Goal: Information Seeking & Learning: Learn about a topic

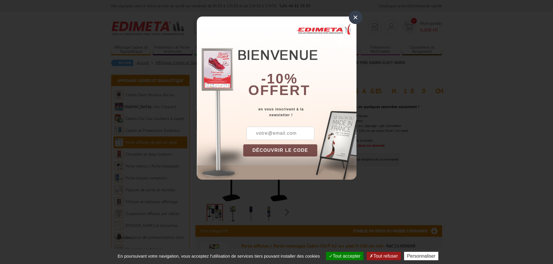
click at [354, 16] on div "×" at bounding box center [355, 17] width 13 height 13
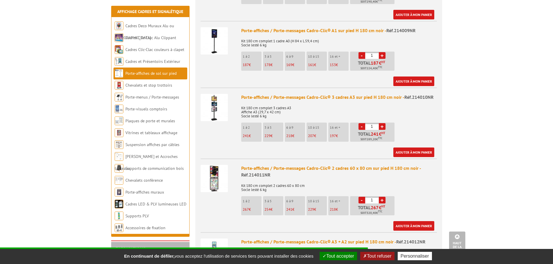
scroll to position [417, 0]
click at [218, 98] on img at bounding box center [213, 107] width 27 height 27
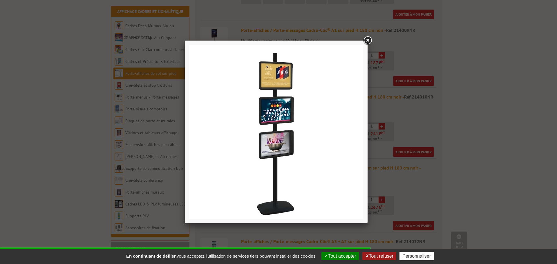
click at [368, 41] on link at bounding box center [367, 40] width 10 height 10
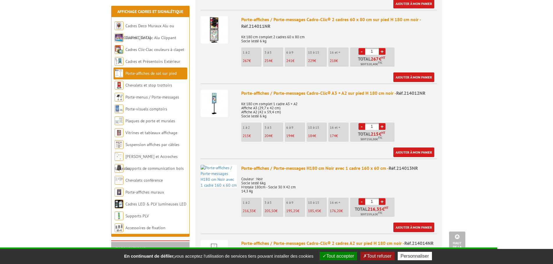
scroll to position [566, 0]
click at [212, 102] on img at bounding box center [213, 103] width 27 height 27
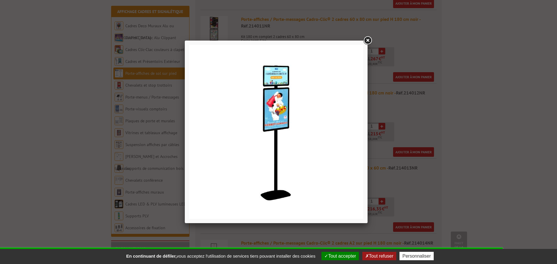
click at [368, 37] on link at bounding box center [367, 40] width 10 height 10
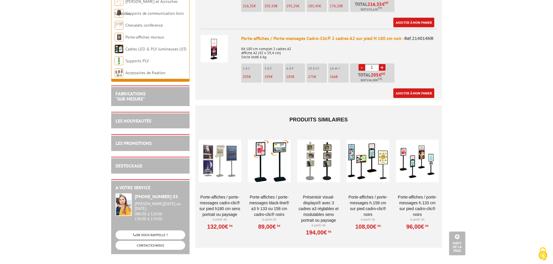
scroll to position [771, 0]
drag, startPoint x: 479, startPoint y: 189, endPoint x: 234, endPoint y: 30, distance: 292.2
click at [234, 30] on div at bounding box center [218, 47] width 36 height 37
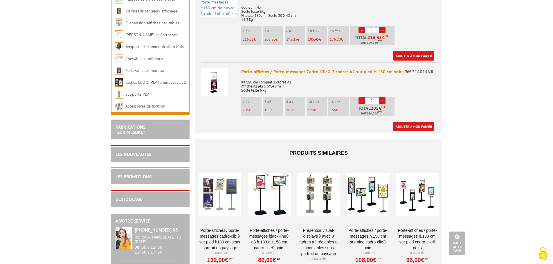
scroll to position [737, 0]
click at [218, 69] on img at bounding box center [213, 82] width 27 height 27
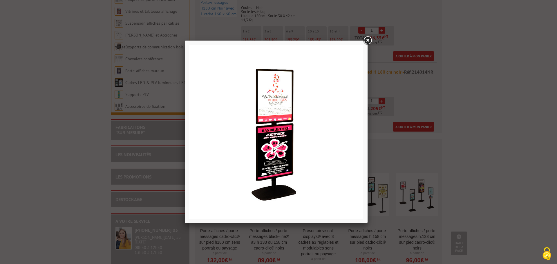
click at [366, 37] on link at bounding box center [367, 40] width 10 height 10
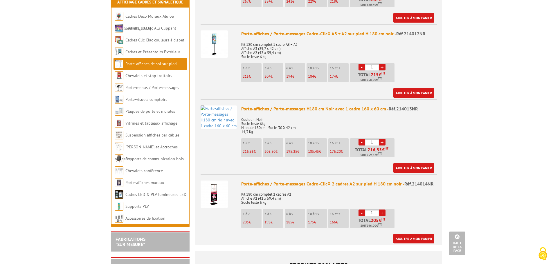
scroll to position [620, 0]
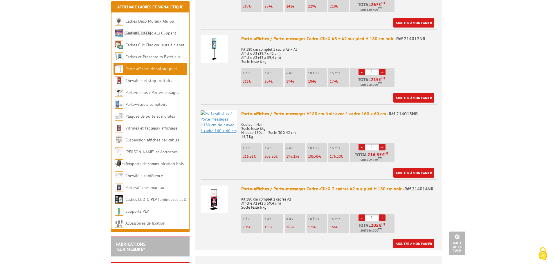
click at [215, 113] on img at bounding box center [218, 122] width 36 height 23
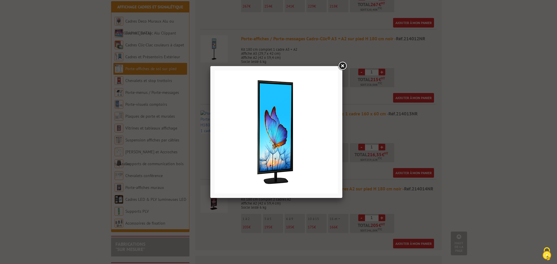
click at [342, 63] on link at bounding box center [342, 66] width 10 height 10
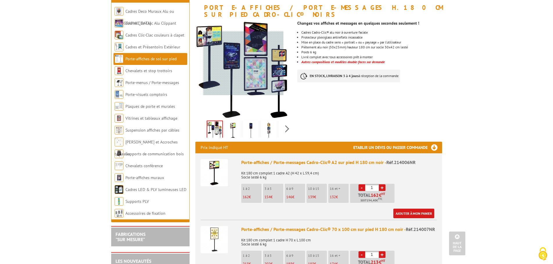
scroll to position [67, 0]
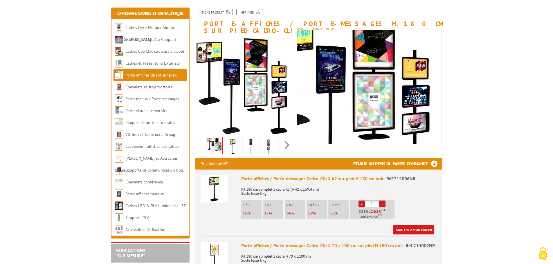
click at [220, 12] on link "Fiche produit" at bounding box center [216, 12] width 34 height 6
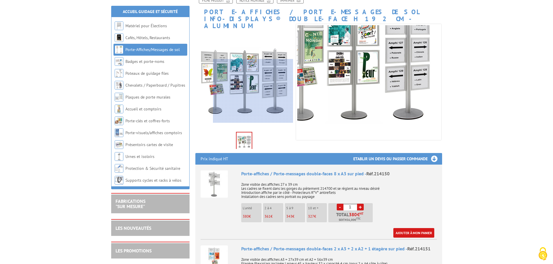
scroll to position [79, 0]
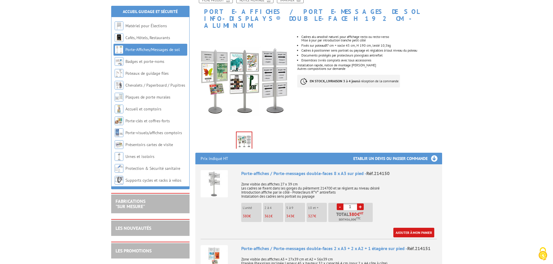
click at [208, 178] on img at bounding box center [213, 183] width 27 height 27
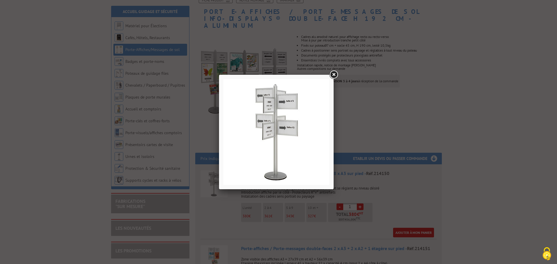
click at [329, 79] on link at bounding box center [333, 75] width 10 height 10
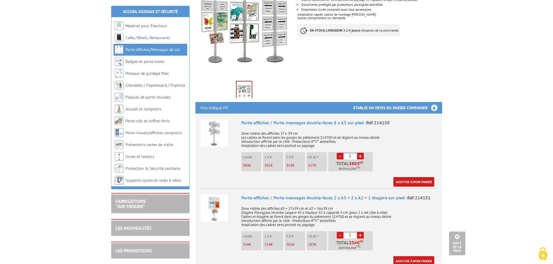
scroll to position [130, 0]
click at [146, 72] on link "Poteaux de guidage files" at bounding box center [147, 73] width 44 height 5
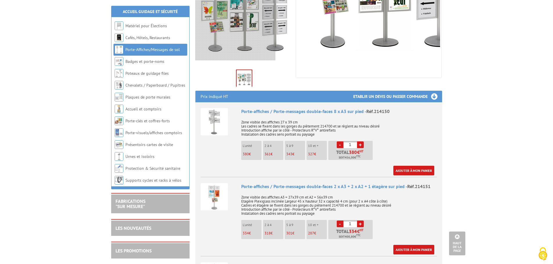
scroll to position [211, 0]
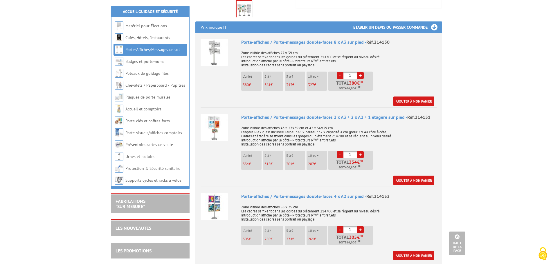
click at [213, 116] on img at bounding box center [213, 127] width 27 height 27
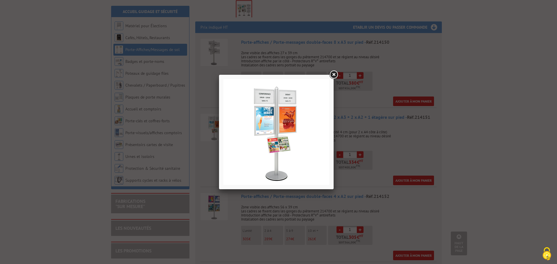
click at [332, 79] on link at bounding box center [333, 75] width 10 height 10
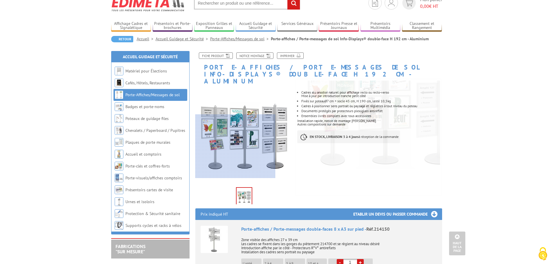
scroll to position [0, 0]
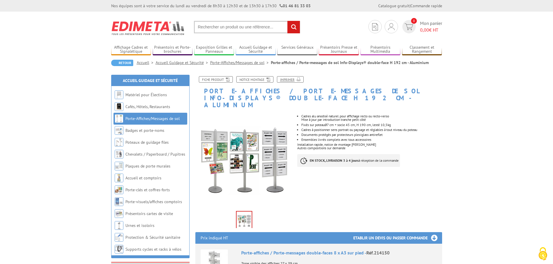
click at [289, 78] on link "Imprimer" at bounding box center [290, 79] width 27 height 6
click at [209, 80] on link "Fiche produit" at bounding box center [216, 79] width 34 height 6
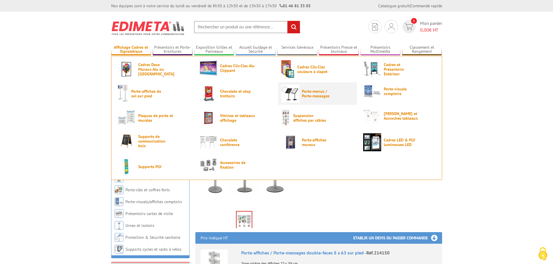
click at [305, 101] on link "Porte-menus / Porte-messages" at bounding box center [317, 94] width 73 height 18
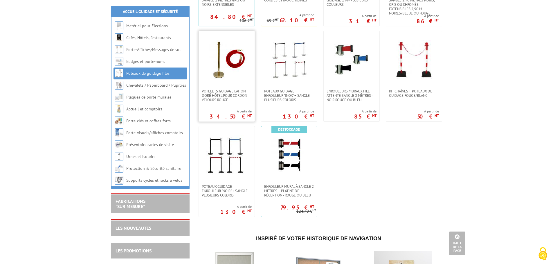
scroll to position [198, 0]
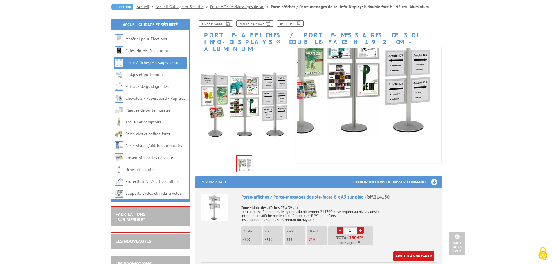
scroll to position [55, 0]
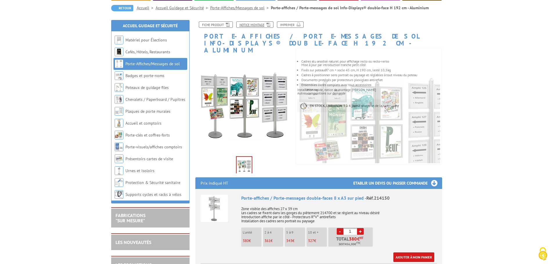
click at [260, 24] on link "Notice Montage" at bounding box center [254, 24] width 37 height 6
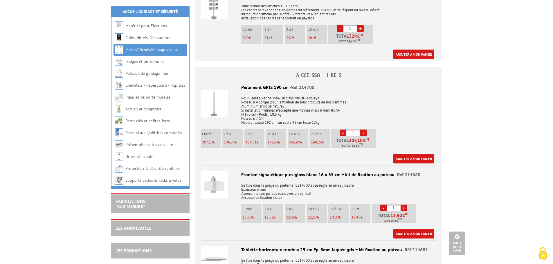
scroll to position [562, 0]
click at [216, 91] on img at bounding box center [213, 103] width 27 height 27
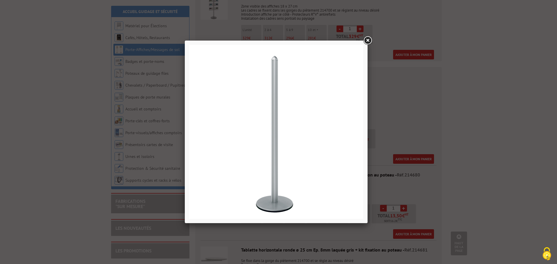
click at [368, 42] on link at bounding box center [367, 40] width 10 height 10
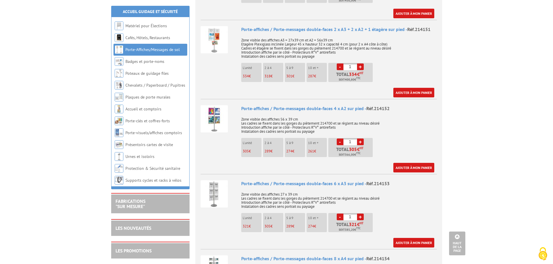
scroll to position [0, 0]
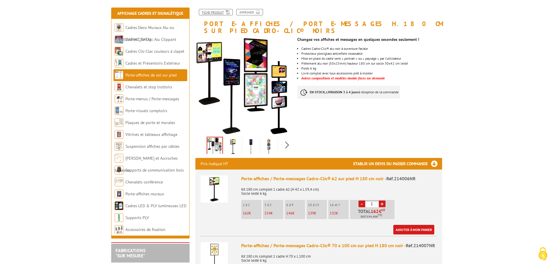
click at [221, 13] on link "Fiche produit" at bounding box center [216, 12] width 34 height 6
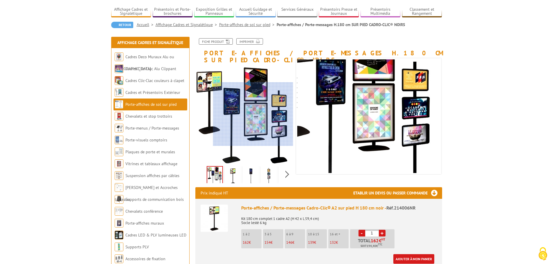
scroll to position [38, 0]
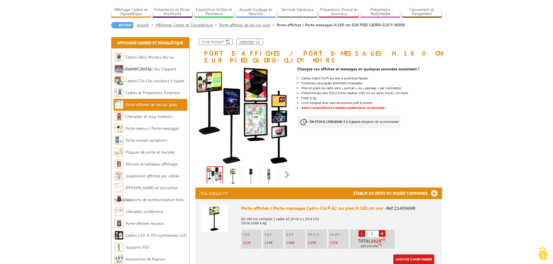
click at [240, 42] on link "Imprimer" at bounding box center [249, 42] width 27 height 6
click at [138, 118] on link "Chevalets et stop trottoirs" at bounding box center [148, 116] width 47 height 5
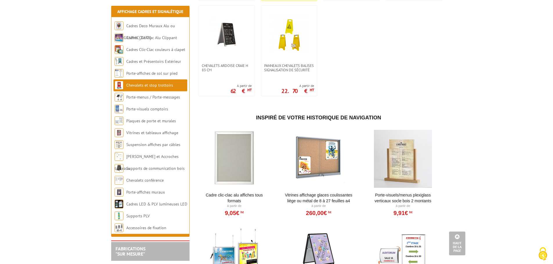
scroll to position [486, 0]
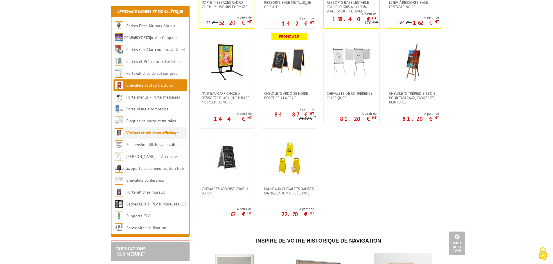
click at [154, 131] on link "Vitrines et tableaux affichage" at bounding box center [152, 132] width 52 height 5
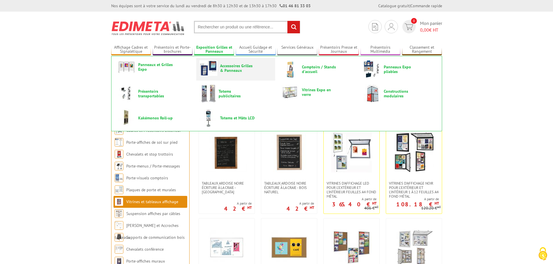
click at [240, 73] on link "Accessoires Grilles & Panneaux" at bounding box center [235, 68] width 73 height 16
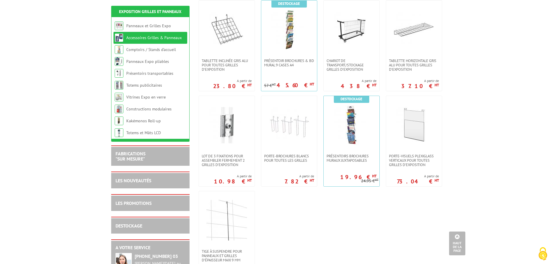
scroll to position [314, 0]
click at [408, 159] on span "Porte-visuels plexiglass verticaux pour toutes grilles d'exposition" at bounding box center [414, 159] width 50 height 13
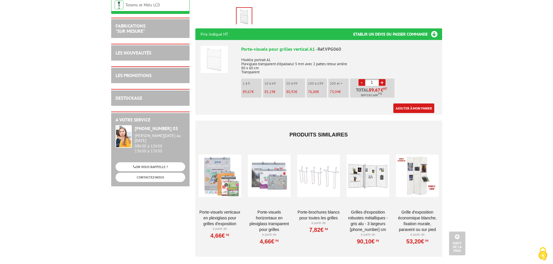
scroll to position [197, 0]
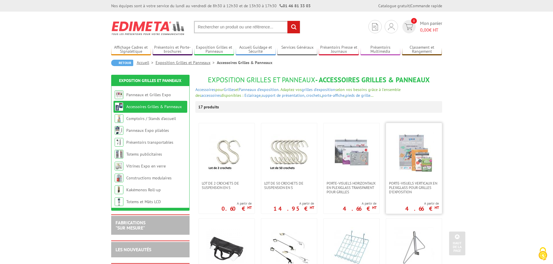
click at [405, 171] on img at bounding box center [413, 152] width 41 height 41
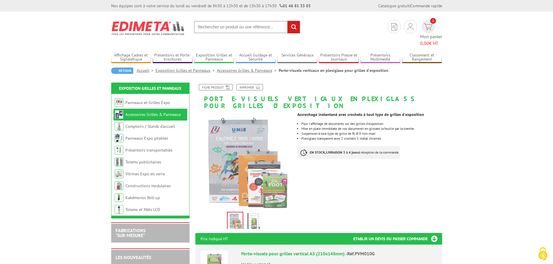
click at [255, 213] on img at bounding box center [253, 222] width 14 height 18
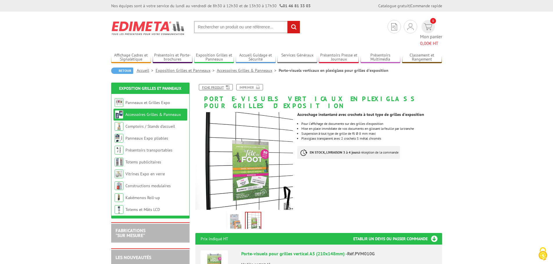
click at [220, 84] on link "Fiche produit" at bounding box center [216, 87] width 34 height 6
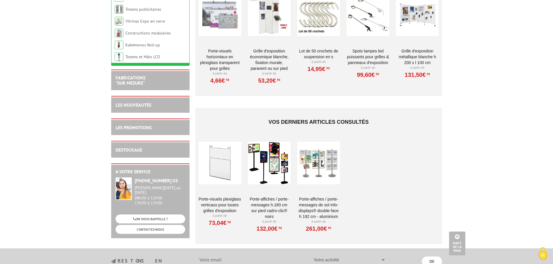
scroll to position [561, 0]
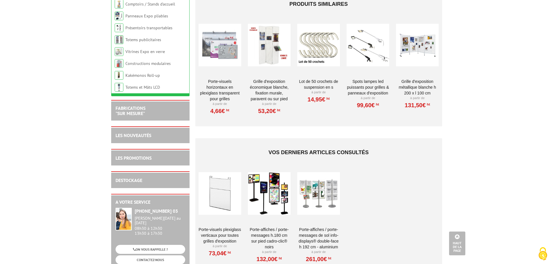
click at [274, 193] on div at bounding box center [269, 193] width 43 height 58
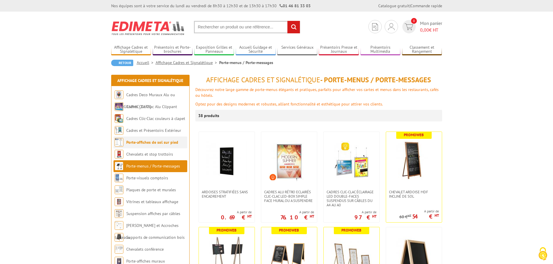
click at [158, 143] on link "Porte-affiches de sol sur pied" at bounding box center [152, 142] width 52 height 5
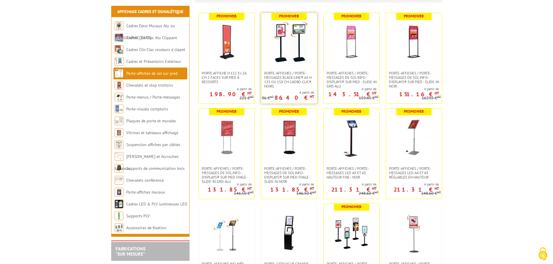
scroll to position [120, 0]
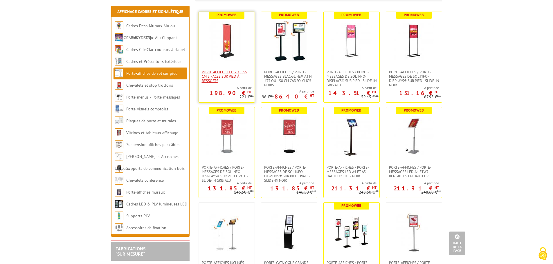
click at [232, 79] on span "Porte Affiche H 152 x L 56 cm 2 faces sur pied à ressorts" at bounding box center [227, 76] width 50 height 13
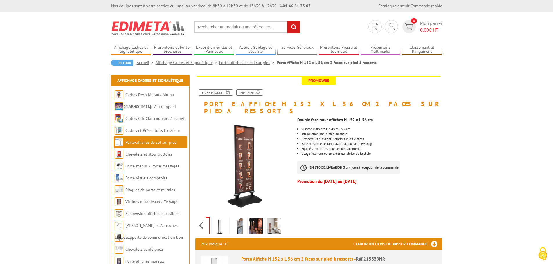
click at [285, 220] on div "Previous Next" at bounding box center [244, 225] width 98 height 20
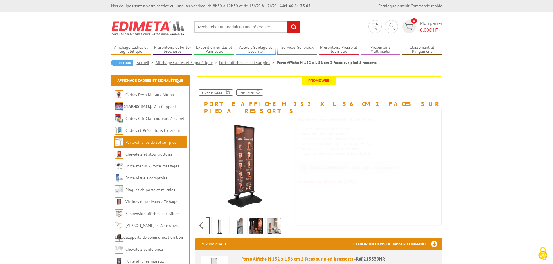
click at [222, 218] on img at bounding box center [220, 227] width 14 height 18
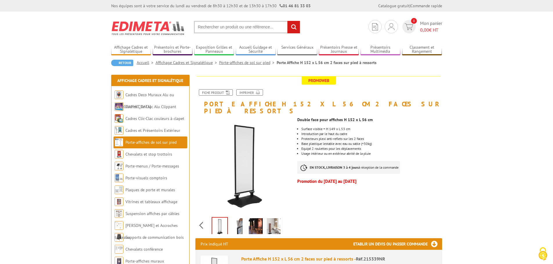
click at [237, 218] on img at bounding box center [238, 227] width 14 height 18
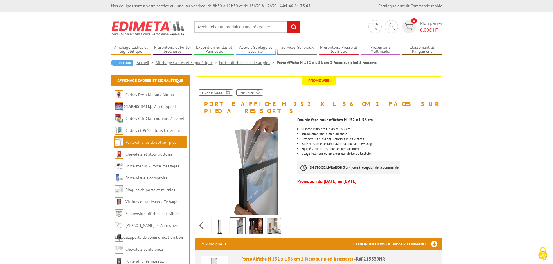
click at [247, 218] on li at bounding box center [256, 225] width 18 height 18
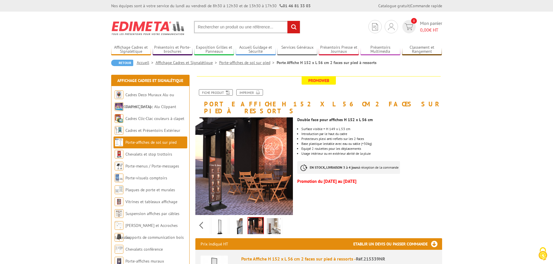
click at [268, 218] on img at bounding box center [274, 227] width 14 height 18
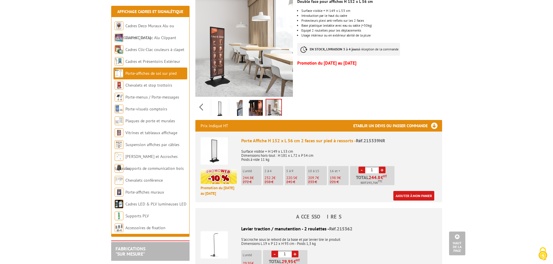
scroll to position [119, 0]
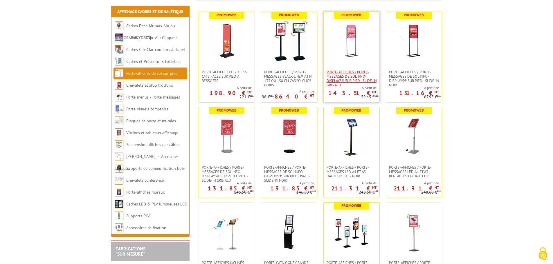
click at [342, 73] on span "Porte-affiches / Porte-messages de sol Info-Displays® sur pied - Slide-in Gris …" at bounding box center [351, 78] width 50 height 17
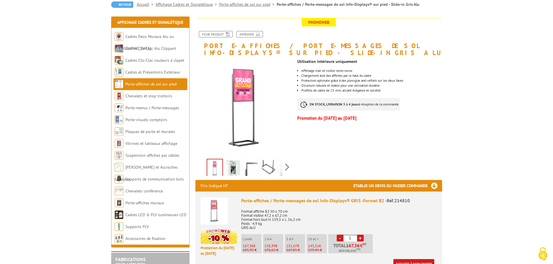
scroll to position [59, 0]
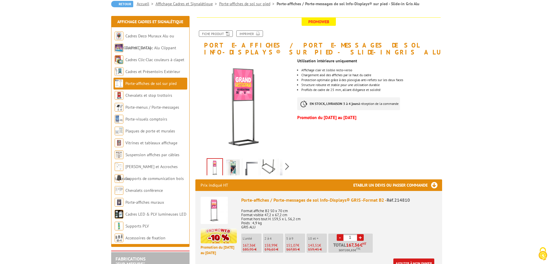
click at [233, 162] on img at bounding box center [233, 169] width 14 height 18
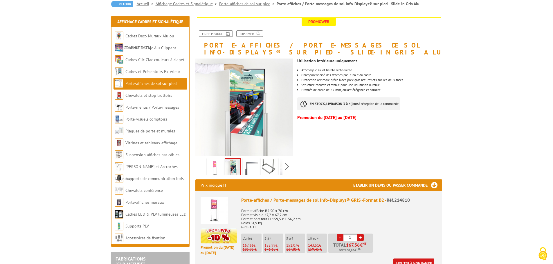
click at [253, 167] on img at bounding box center [251, 169] width 14 height 18
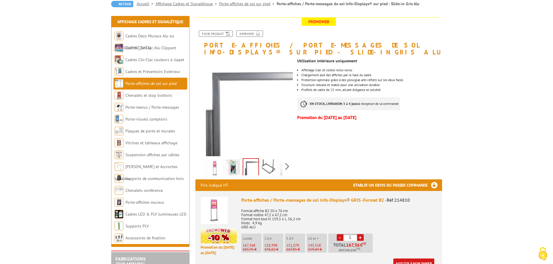
click at [269, 169] on img at bounding box center [269, 169] width 14 height 18
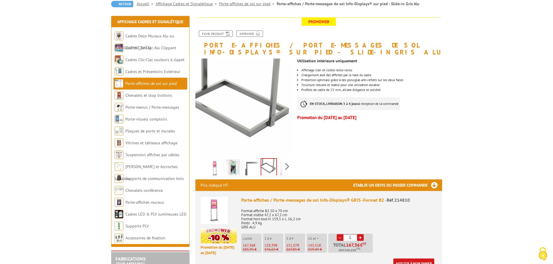
click at [219, 169] on img at bounding box center [215, 169] width 14 height 18
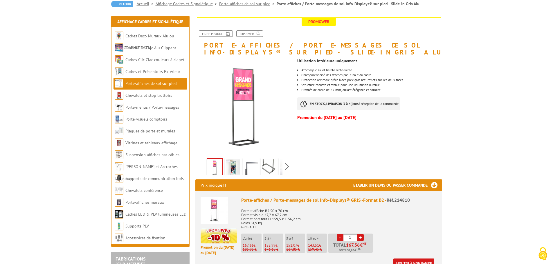
scroll to position [109, 0]
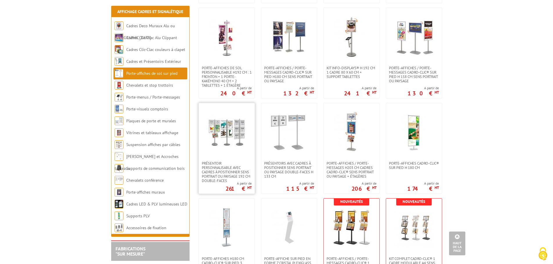
scroll to position [888, 0]
click at [276, 174] on span "Présentoirs avec cadres à positionner sens portrait ou paysage double-faces H 1…" at bounding box center [289, 169] width 50 height 17
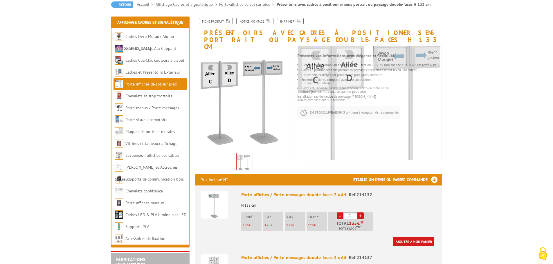
scroll to position [59, 0]
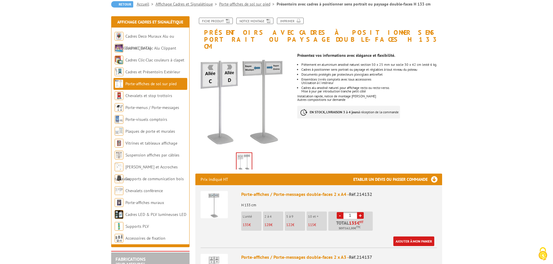
click at [216, 198] on img at bounding box center [213, 204] width 27 height 27
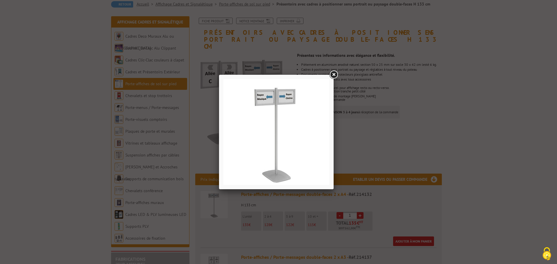
click at [332, 76] on link at bounding box center [333, 75] width 10 height 10
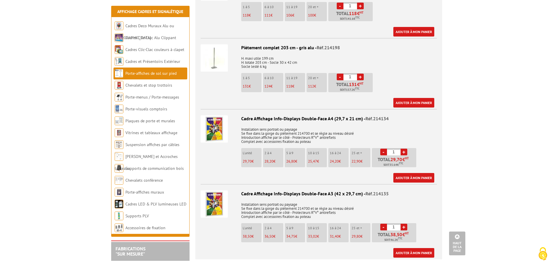
scroll to position [562, 0]
click at [224, 115] on img at bounding box center [213, 128] width 27 height 27
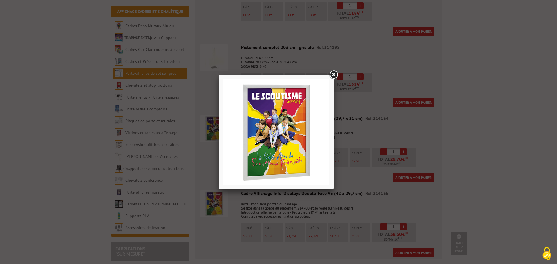
click at [333, 73] on link at bounding box center [333, 75] width 10 height 10
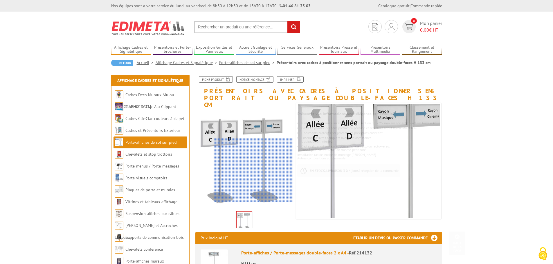
scroll to position [1, 0]
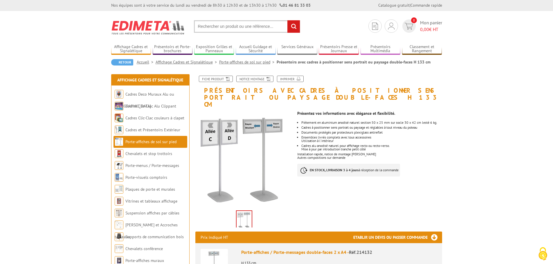
click at [247, 83] on div "Fiche produit Notice Montage Imprimer" at bounding box center [318, 81] width 255 height 11
click at [247, 80] on link "Notice Montage" at bounding box center [254, 79] width 37 height 6
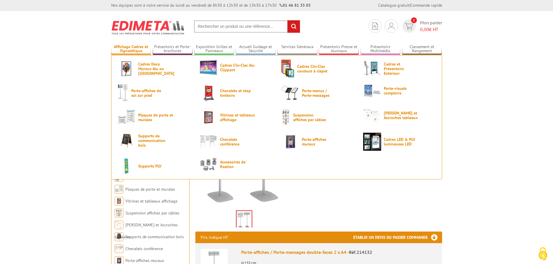
click at [139, 55] on ul "Cadres Deco Muraux Alu ou Bois Cadres Clic-Clac Alu Clippant Cadres Clic-Clac c…" at bounding box center [276, 117] width 331 height 124
click at [396, 64] on span "Cadres et Présentoirs Extérieur" at bounding box center [400, 69] width 35 height 14
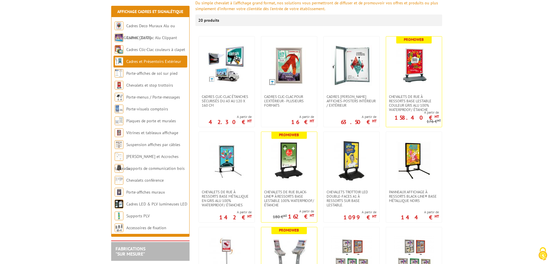
scroll to position [98, 0]
click at [246, 99] on span "Cadres Clic-Clac étanches sécurisés du A3 au 120 x 160 cm" at bounding box center [227, 101] width 50 height 13
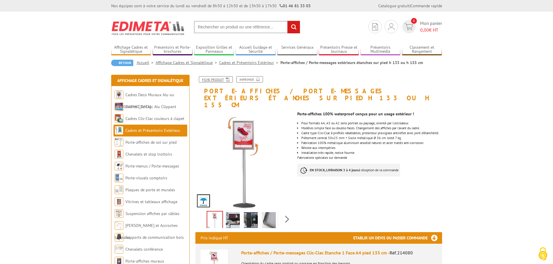
click at [219, 80] on link "Fiche produit" at bounding box center [216, 79] width 34 height 6
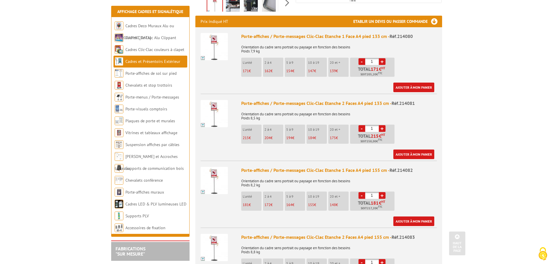
scroll to position [219, 0]
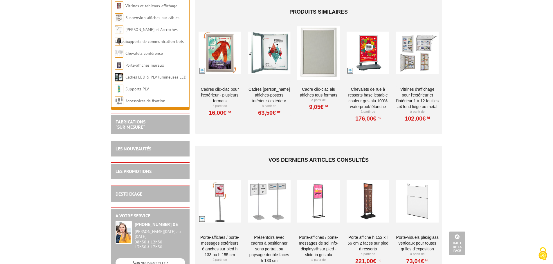
scroll to position [853, 0]
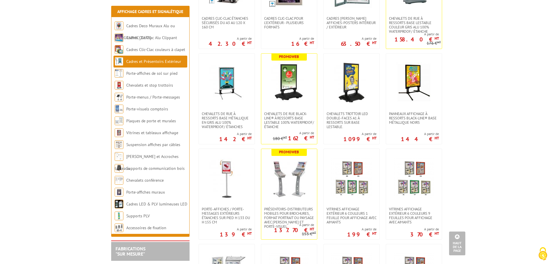
scroll to position [170, 0]
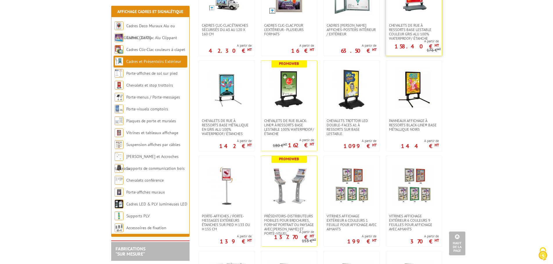
click at [409, 42] on div "Promoweb Chevalets de rue à ressorts base lestable couleur Gris Alu 100% waterp…" at bounding box center [414, 10] width 56 height 91
click at [405, 35] on span "Chevalets de rue à ressorts base lestable couleur Gris Alu 100% waterproof/ éta…" at bounding box center [414, 31] width 50 height 17
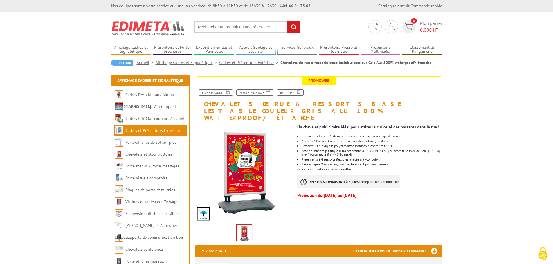
click at [211, 90] on link "Fiche produit" at bounding box center [216, 92] width 34 height 6
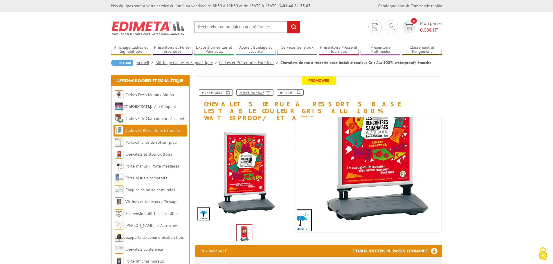
click at [267, 90] on icon at bounding box center [267, 92] width 6 height 5
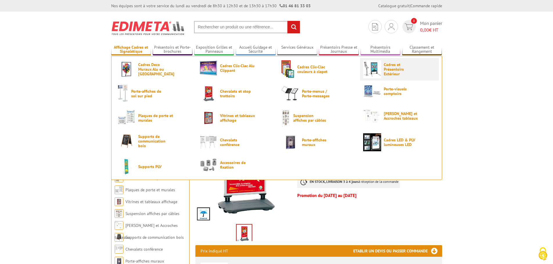
click at [389, 74] on span "Cadres et Présentoirs Extérieur" at bounding box center [400, 69] width 35 height 14
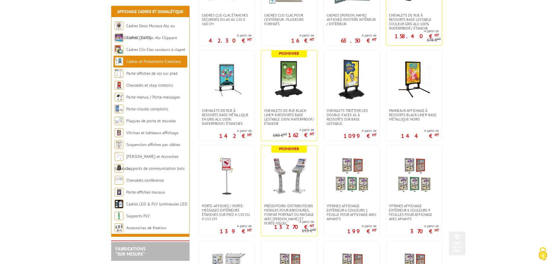
scroll to position [180, 0]
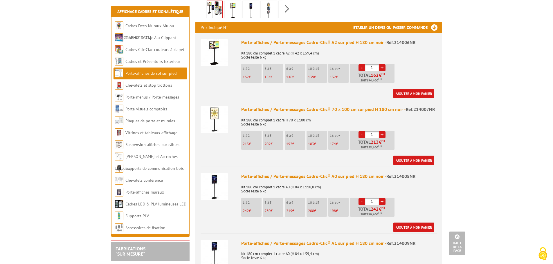
scroll to position [204, 0]
